Goal: Information Seeking & Learning: Learn about a topic

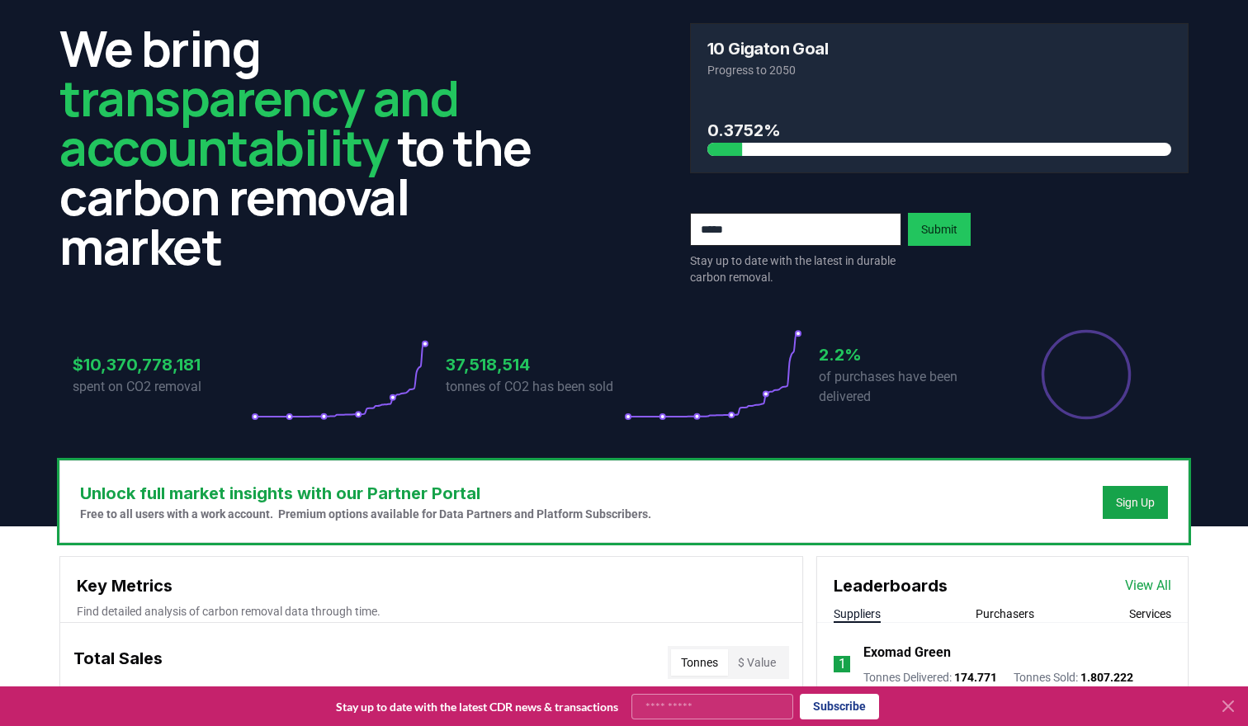
scroll to position [47, 0]
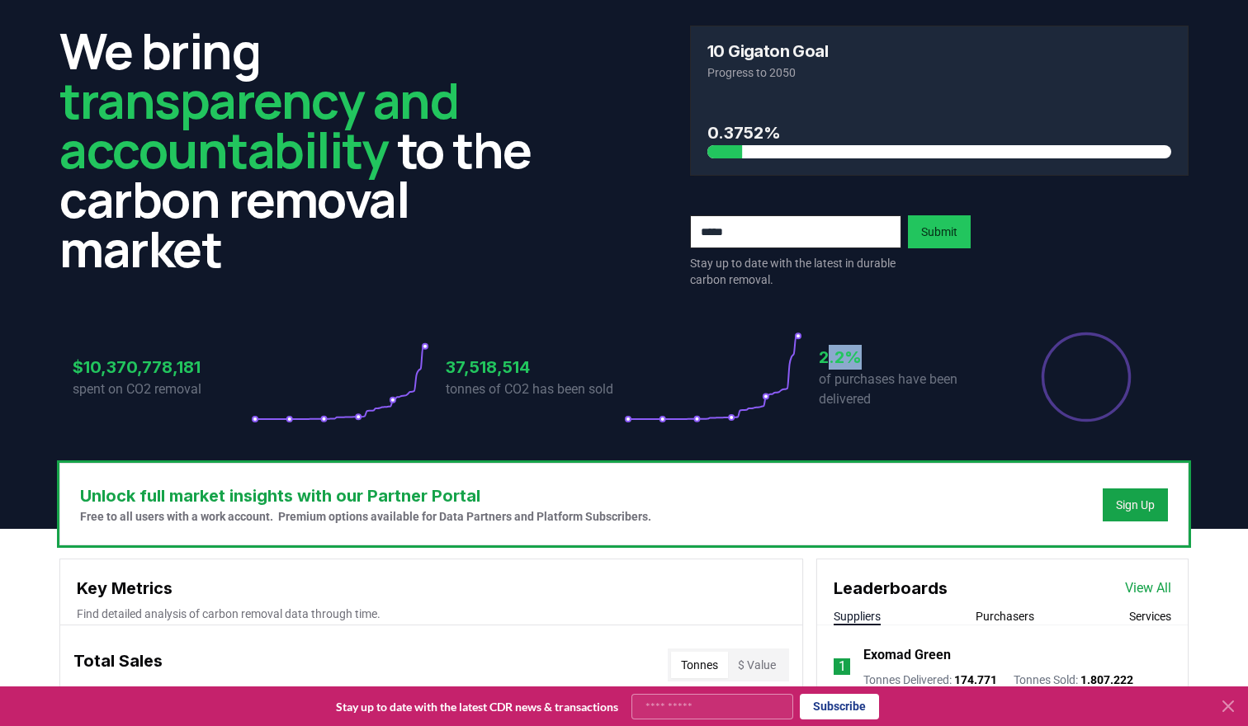
drag, startPoint x: 824, startPoint y: 361, endPoint x: 854, endPoint y: 361, distance: 29.7
click at [854, 361] on h3 "2.2%" at bounding box center [907, 357] width 178 height 25
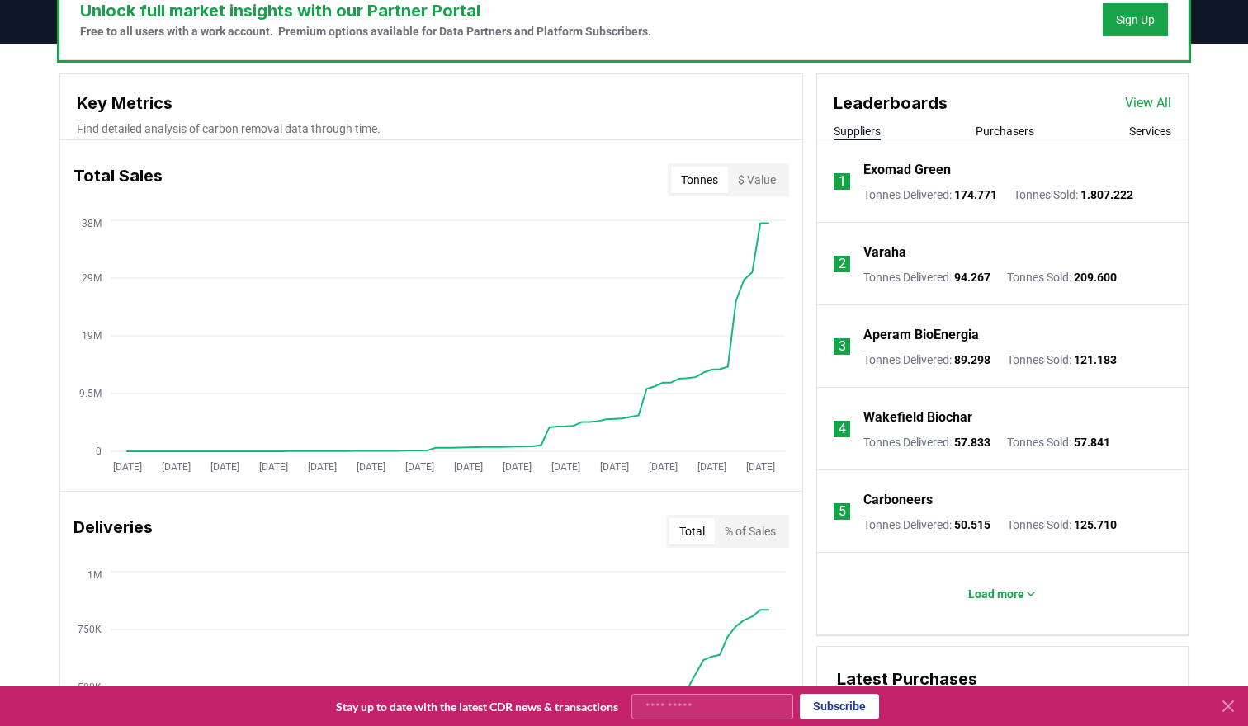
scroll to position [522, 0]
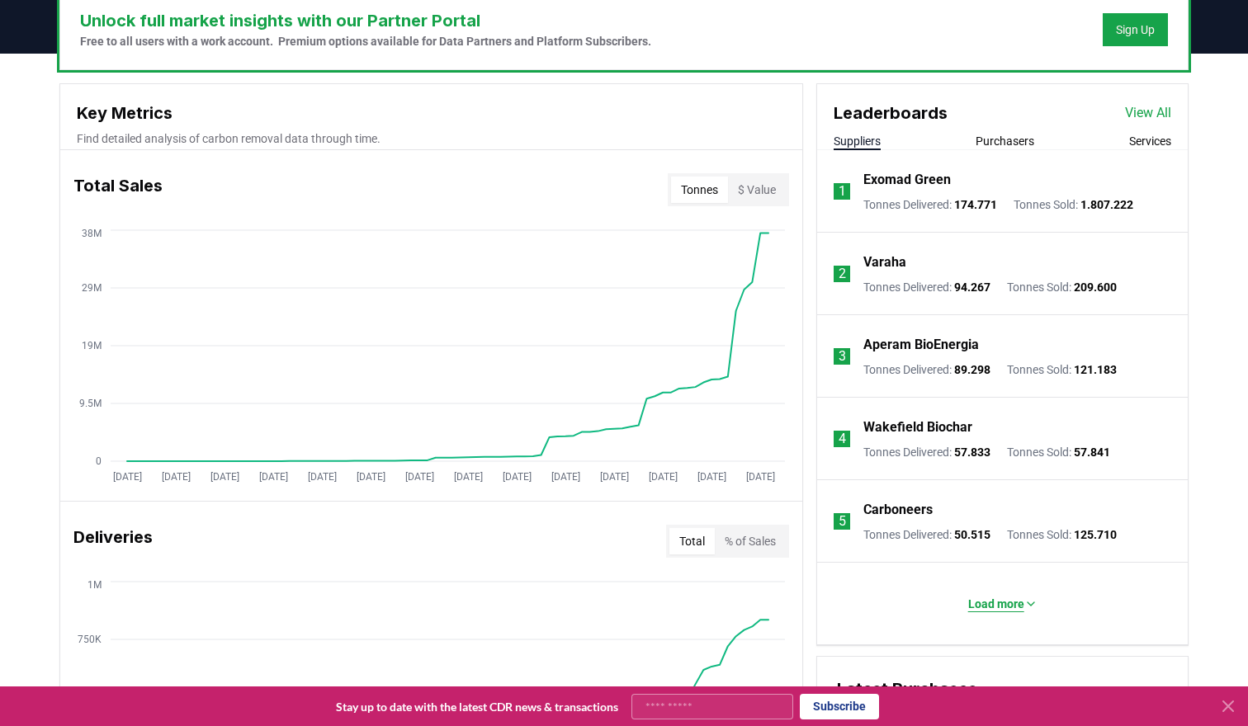
click at [995, 607] on p "Load more" at bounding box center [996, 604] width 56 height 17
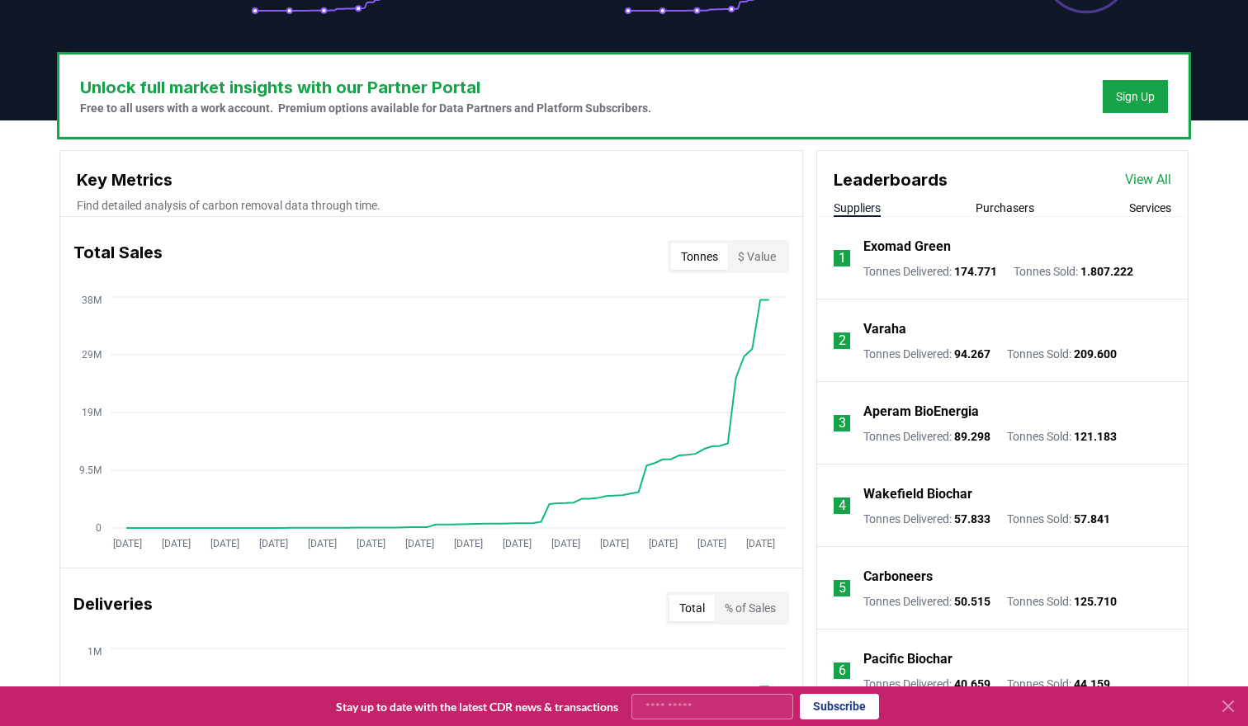
scroll to position [451, 0]
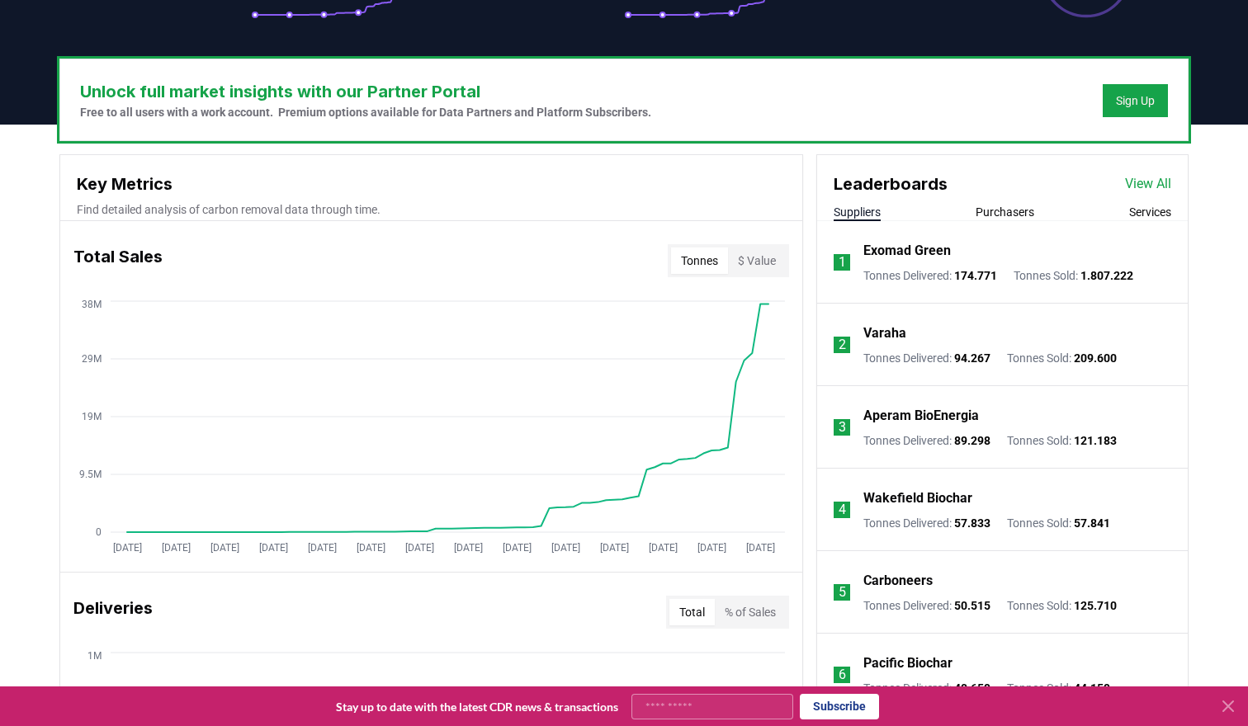
click at [1009, 211] on button "Purchasers" at bounding box center [1004, 212] width 59 height 17
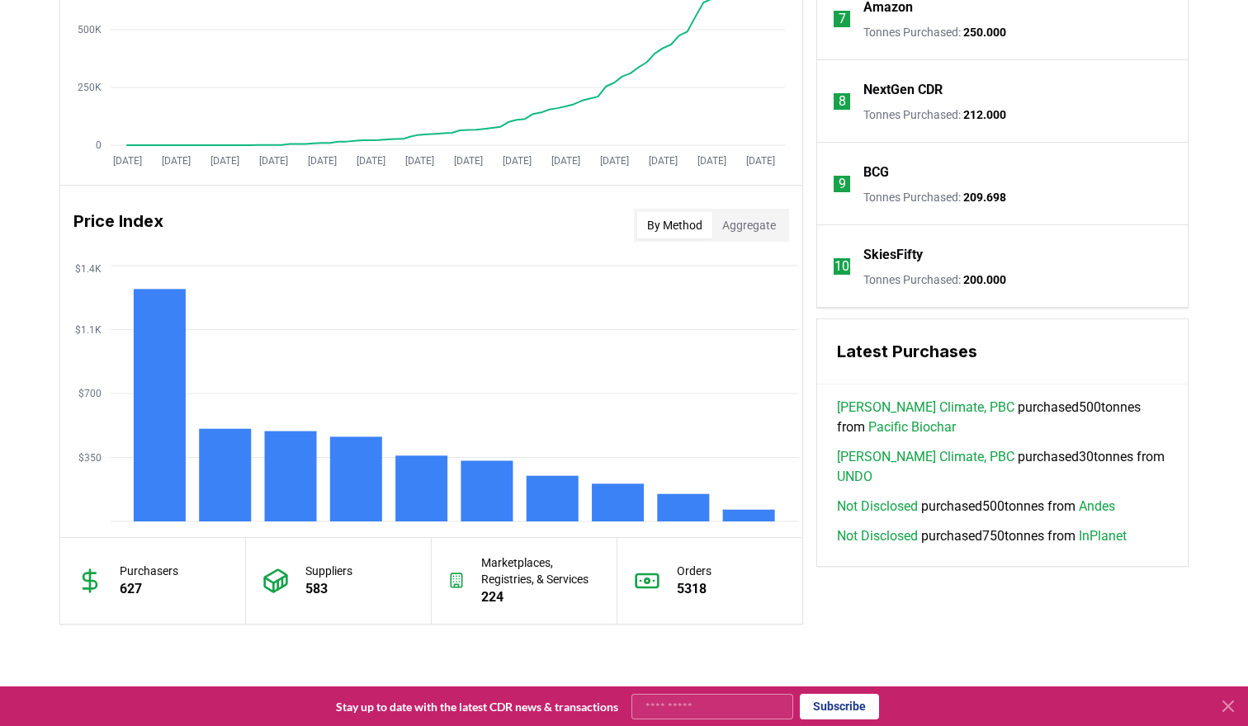
scroll to position [1191, 0]
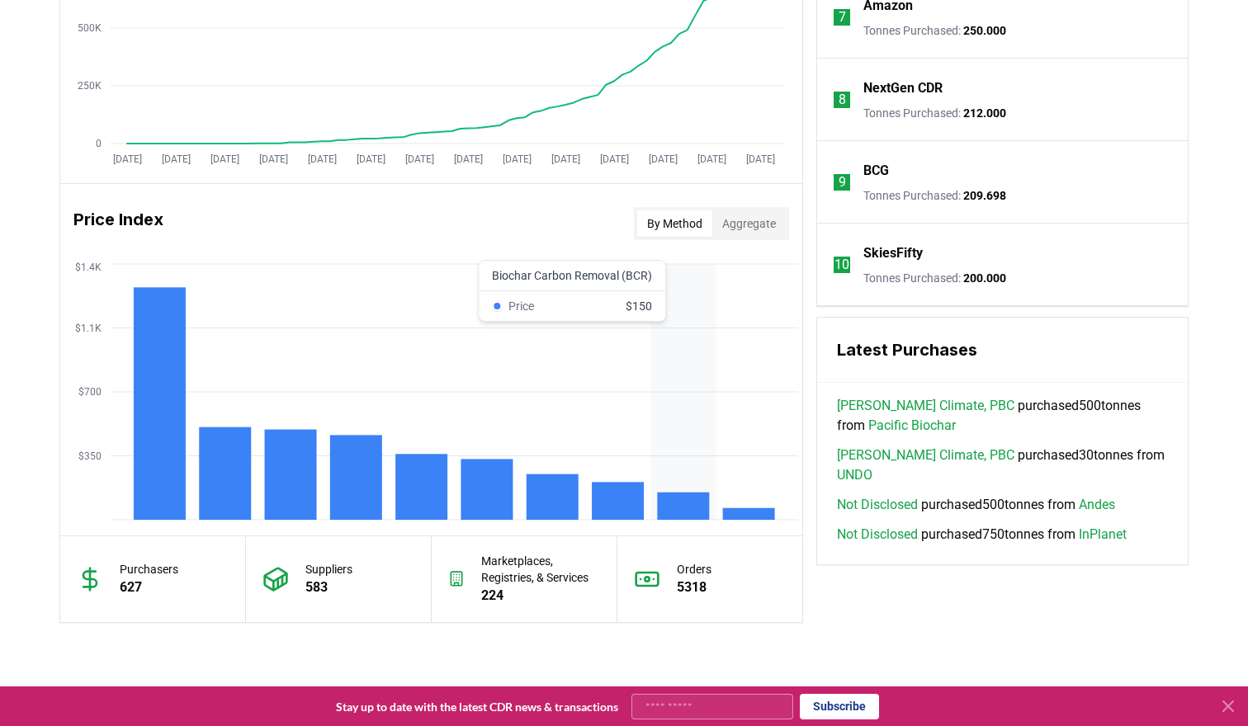
click at [677, 503] on rect at bounding box center [683, 506] width 52 height 27
click at [677, 502] on rect at bounding box center [683, 506] width 52 height 27
click at [686, 516] on rect at bounding box center [683, 506] width 52 height 27
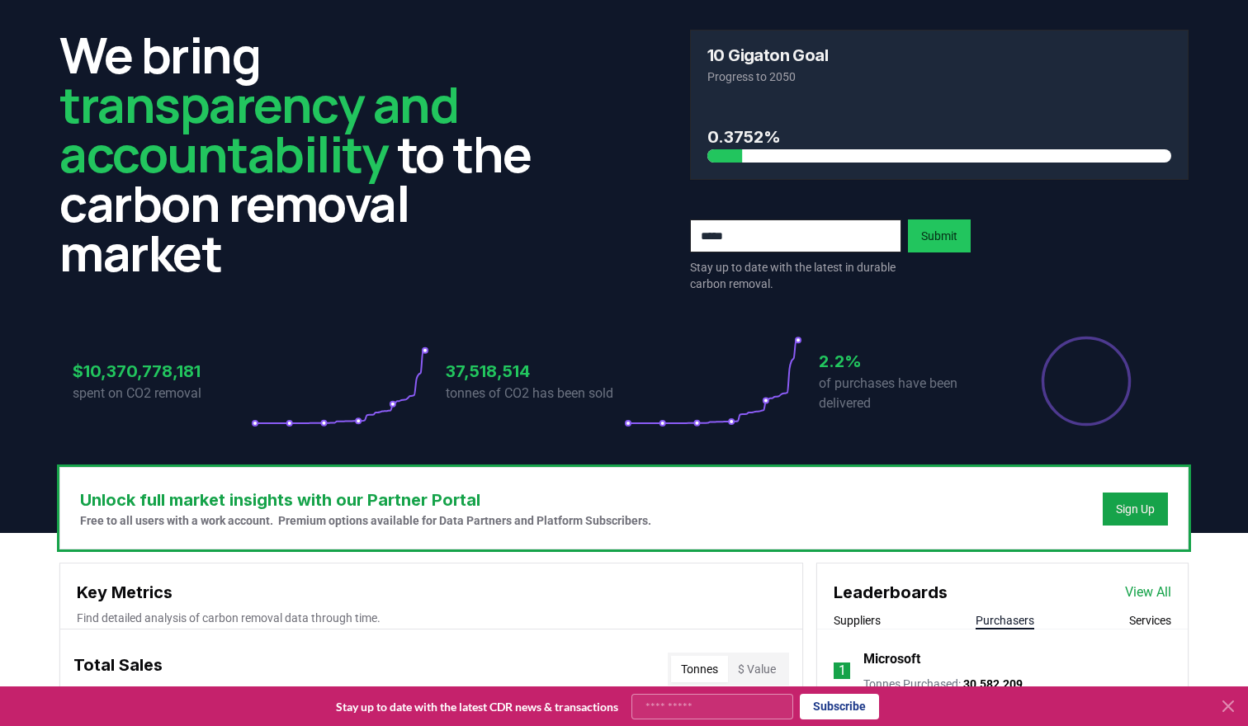
scroll to position [0, 0]
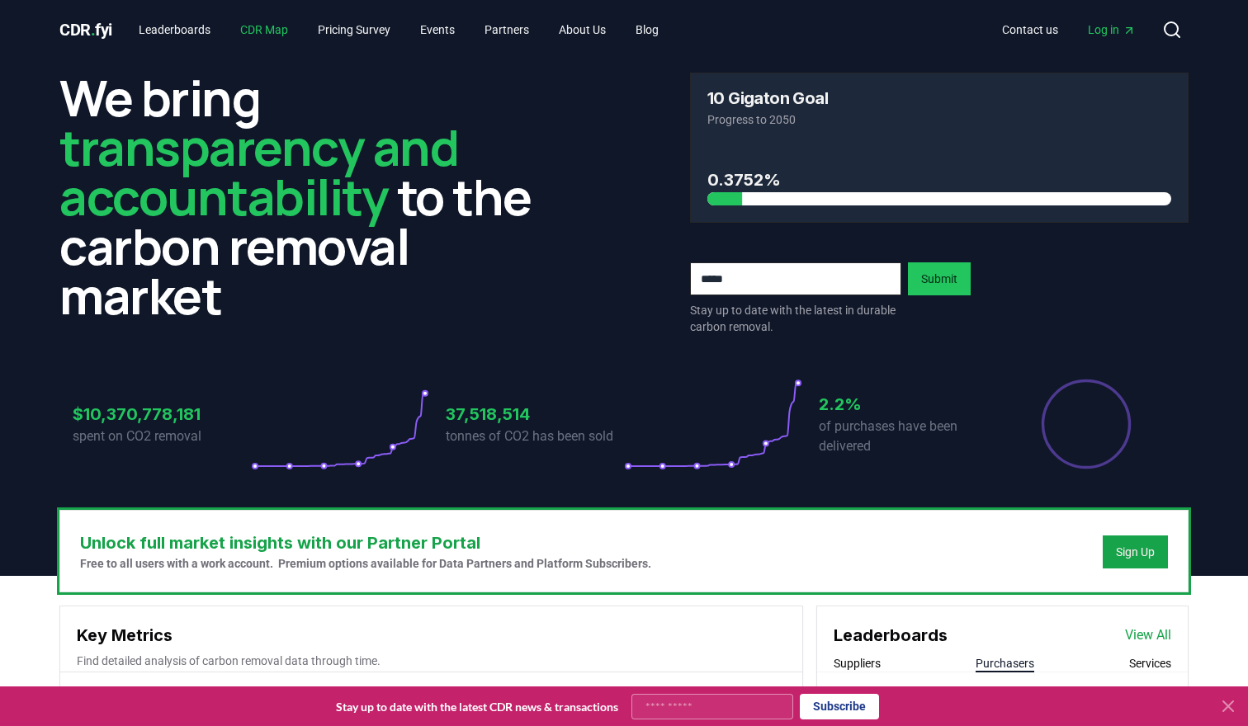
click at [275, 31] on link "CDR Map" at bounding box center [264, 30] width 74 height 30
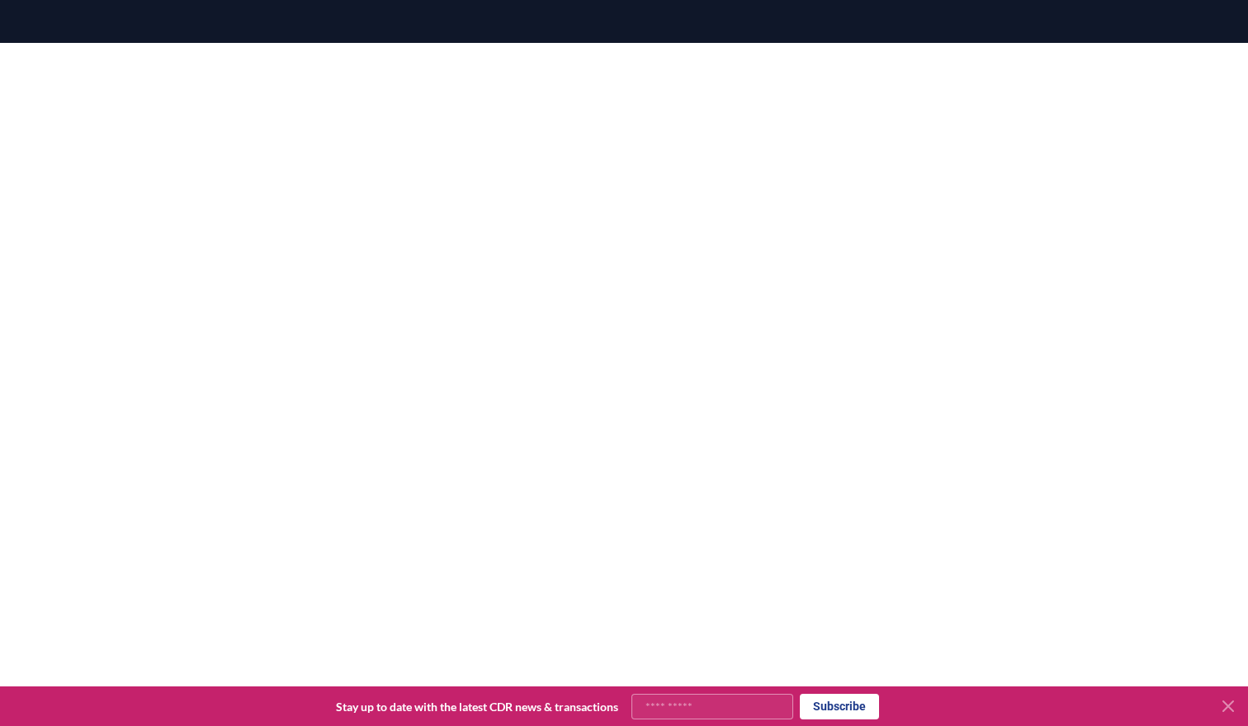
scroll to position [180, 0]
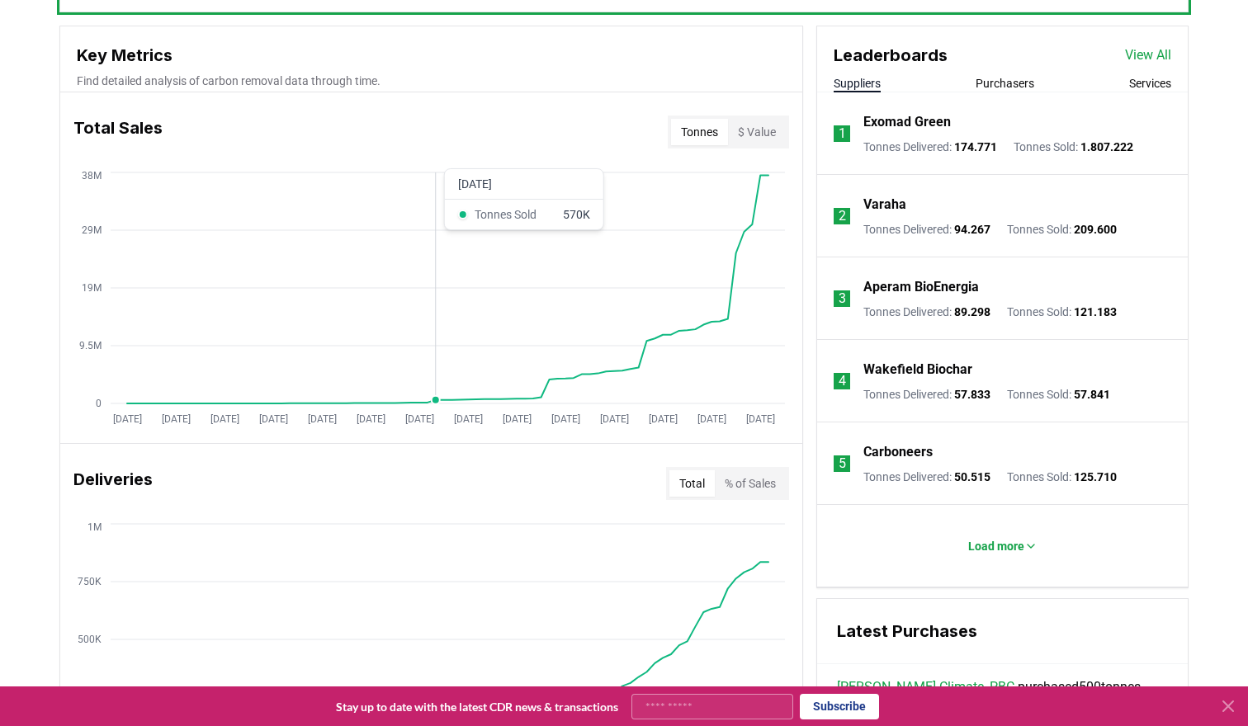
scroll to position [583, 0]
